Goal: Task Accomplishment & Management: Manage account settings

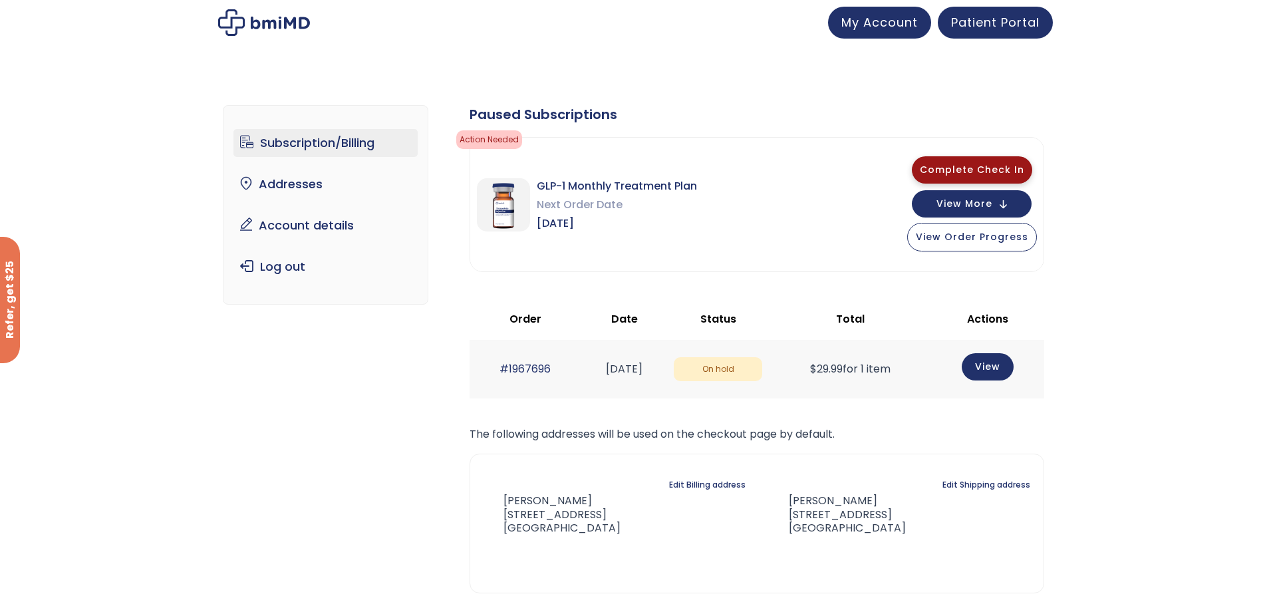
click at [968, 167] on span "Complete Check In" at bounding box center [972, 169] width 104 height 13
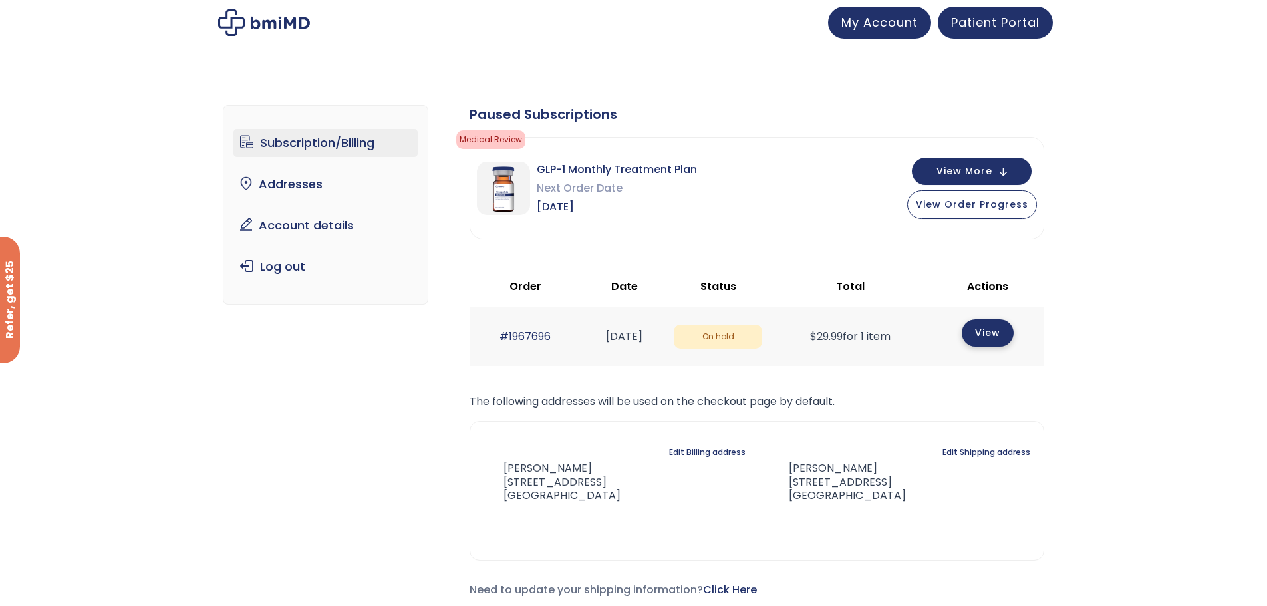
click at [997, 335] on link "View" at bounding box center [988, 332] width 52 height 27
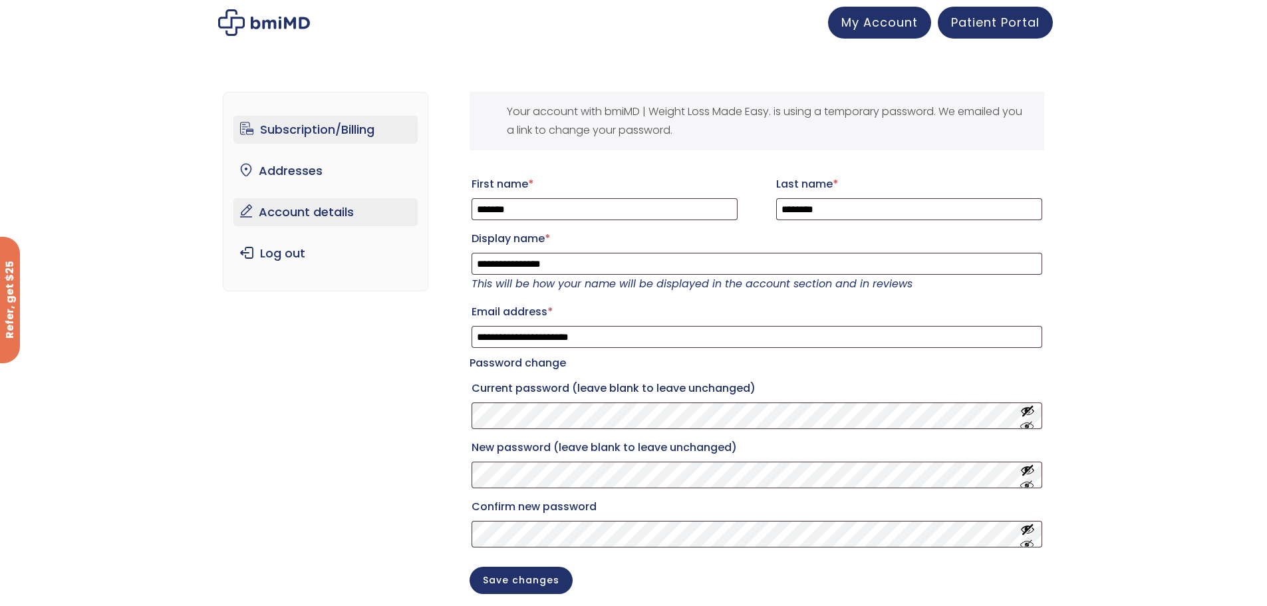
click at [303, 126] on link "Subscription/Billing" at bounding box center [325, 130] width 184 height 28
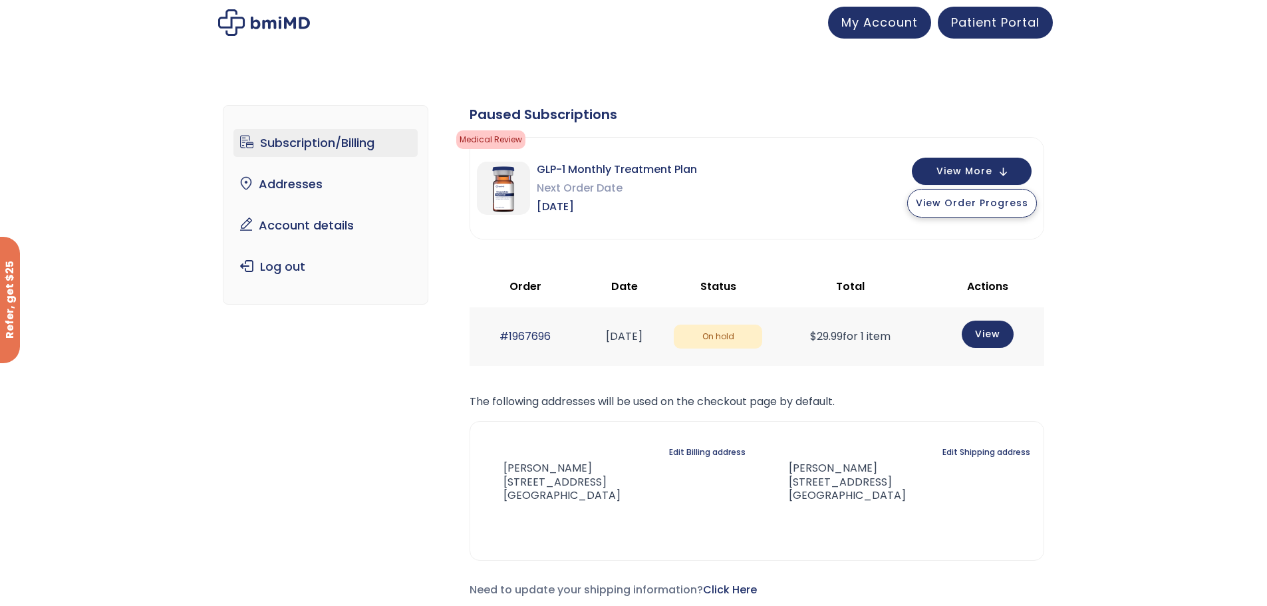
click at [967, 207] on span "View Order Progress" at bounding box center [972, 202] width 112 height 13
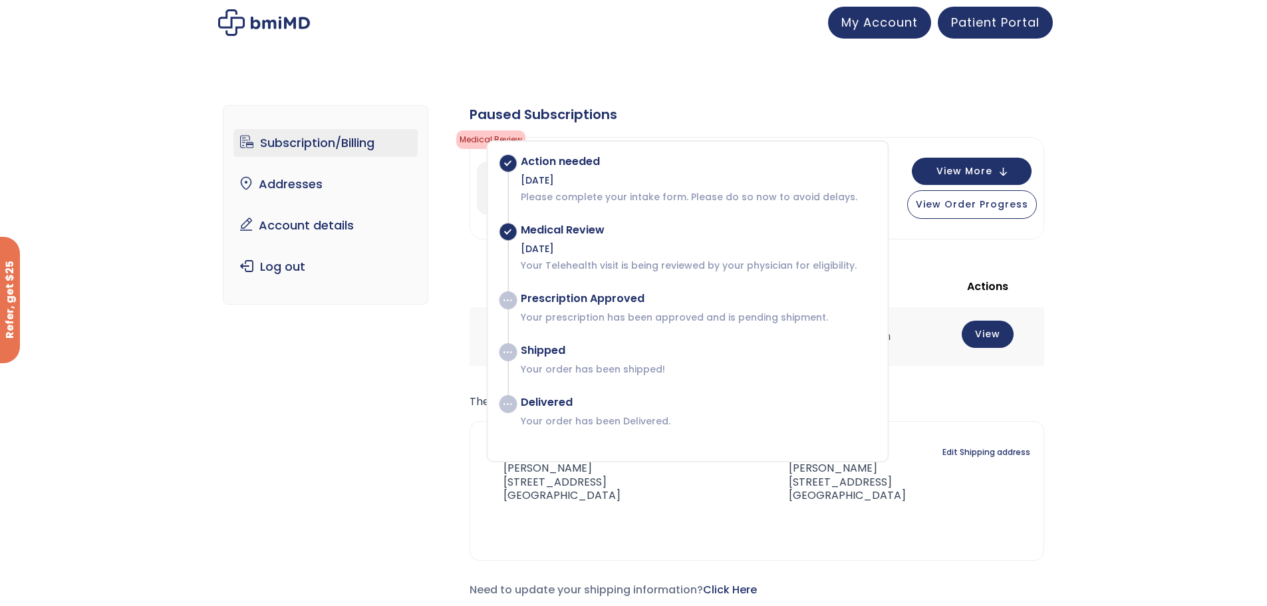
drag, startPoint x: 1234, startPoint y: 1, endPoint x: 1220, endPoint y: 156, distance: 156.2
click at [1220, 156] on div "Subscription/Billing bmiRewards Addresses Account details Submit a Review Log o…" at bounding box center [633, 361] width 1267 height 567
